Goal: Information Seeking & Learning: Learn about a topic

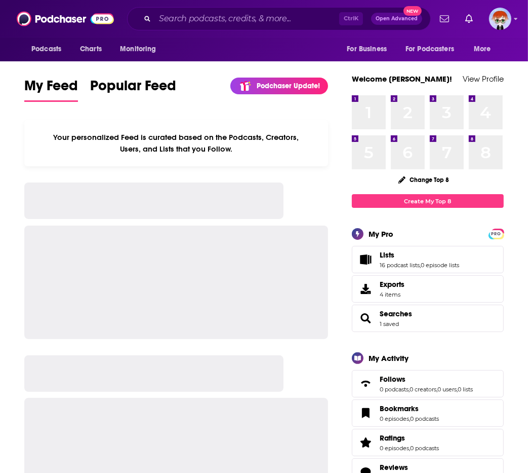
click at [165, 20] on input "Search podcasts, credits, & more..." at bounding box center [247, 19] width 184 height 16
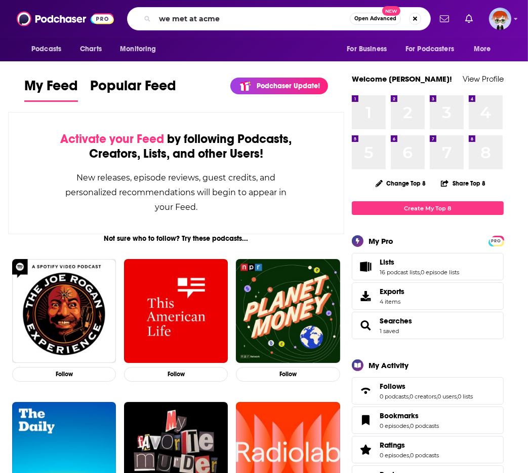
type input "we met at acme"
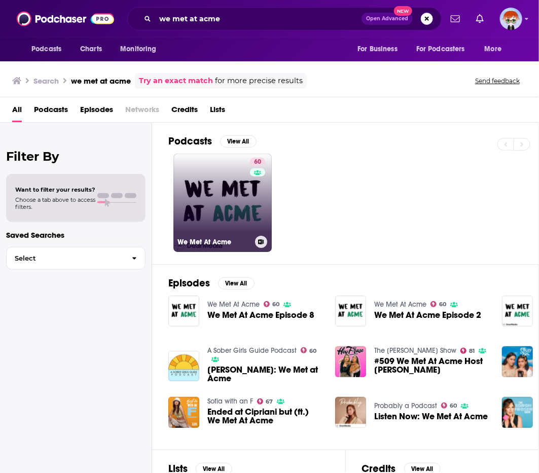
click at [210, 201] on link "60 We Met At Acme" at bounding box center [222, 203] width 98 height 98
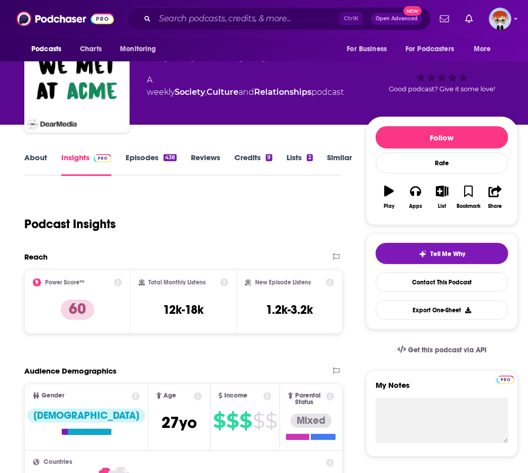
scroll to position [38, 0]
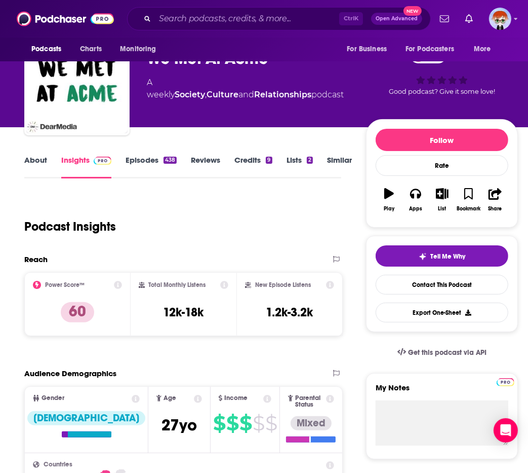
click at [158, 161] on link "Episodes 438" at bounding box center [151, 166] width 51 height 23
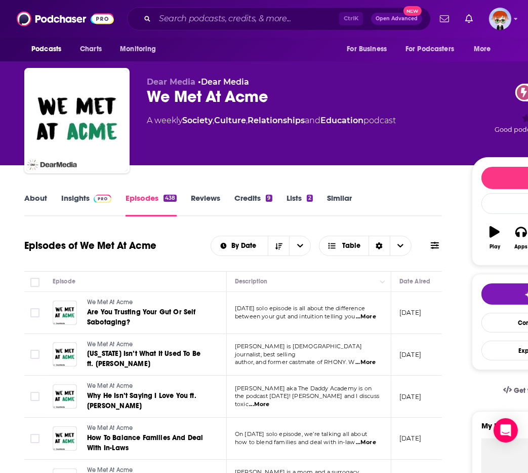
click at [309, 155] on div "Dear Media • Dear Media We Met At Acme 60 A weekly Society , Culture , Relation…" at bounding box center [301, 117] width 309 height 81
